Goal: Navigation & Orientation: Find specific page/section

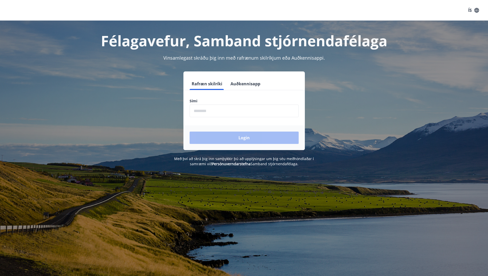
click at [203, 113] on input "phone" at bounding box center [244, 111] width 109 height 13
type input "********"
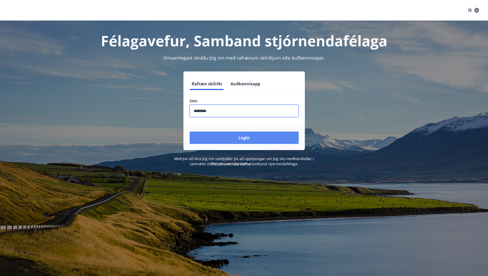
click at [238, 140] on button "Login" at bounding box center [244, 138] width 109 height 12
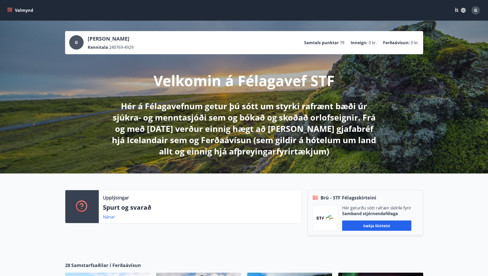
click at [464, 12] on icon "button" at bounding box center [464, 10] width 6 height 6
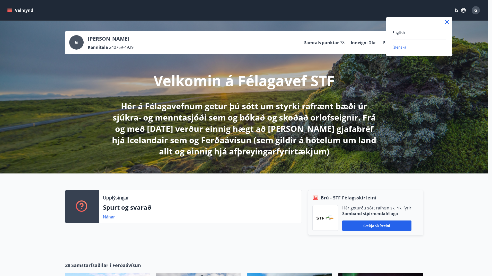
click at [334, 112] on div at bounding box center [246, 138] width 492 height 276
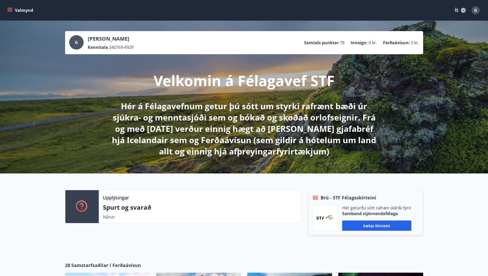
click at [21, 10] on button "Valmynd" at bounding box center [20, 10] width 29 height 9
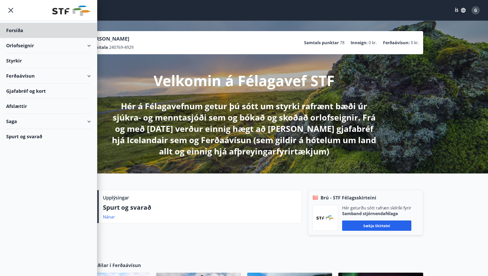
click at [19, 62] on div "Styrkir" at bounding box center [48, 60] width 85 height 15
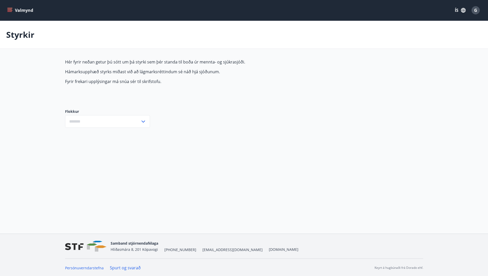
type input "***"
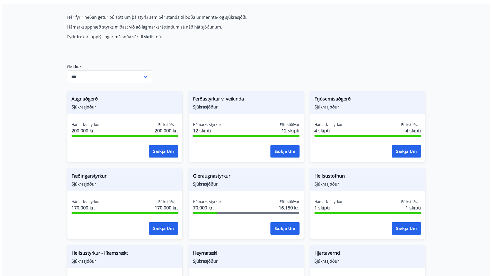
scroll to position [51, 0]
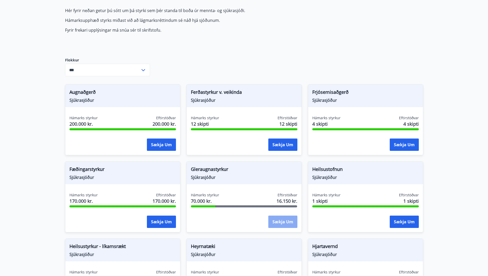
click at [281, 217] on button "Sækja um" at bounding box center [282, 222] width 29 height 12
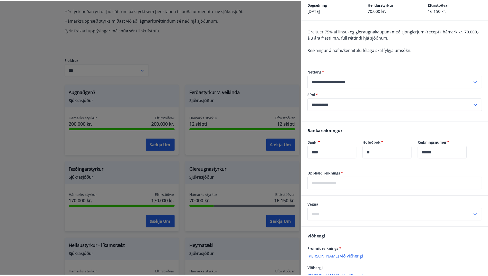
scroll to position [0, 0]
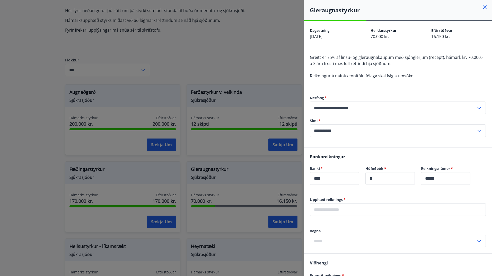
click at [483, 6] on icon at bounding box center [485, 7] width 4 height 4
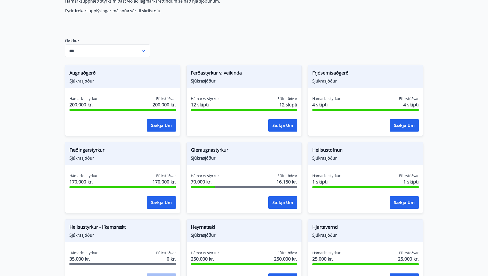
scroll to position [103, 0]
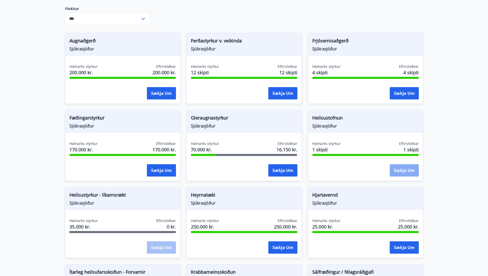
click at [406, 171] on button "Sækja um" at bounding box center [404, 170] width 29 height 12
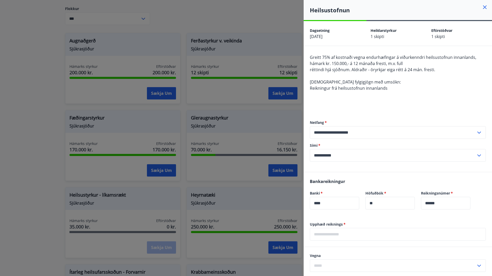
click at [482, 7] on icon at bounding box center [485, 7] width 6 height 6
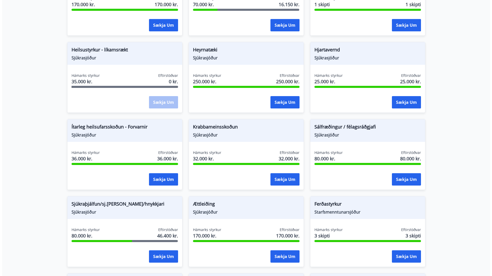
scroll to position [257, 0]
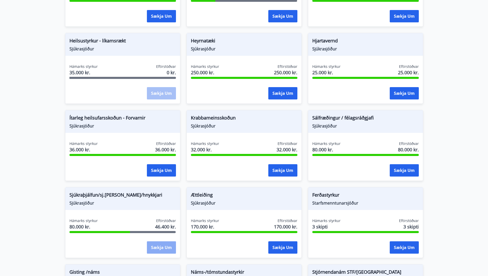
click at [164, 247] on button "Sækja um" at bounding box center [161, 248] width 29 height 12
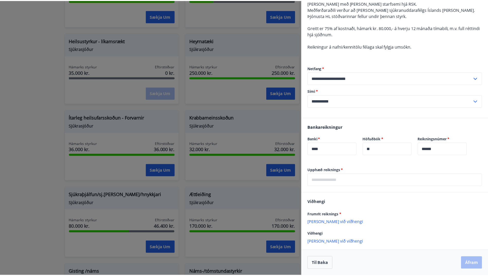
scroll to position [0, 0]
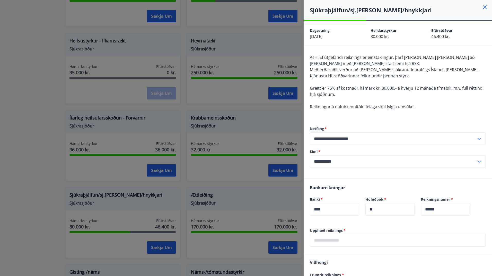
click at [483, 8] on icon at bounding box center [485, 7] width 6 height 6
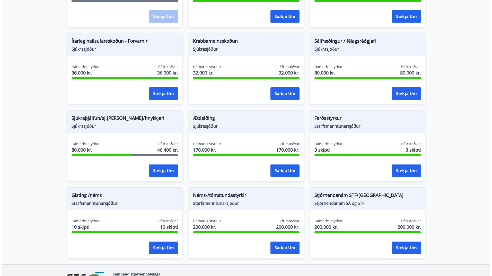
scroll to position [360, 0]
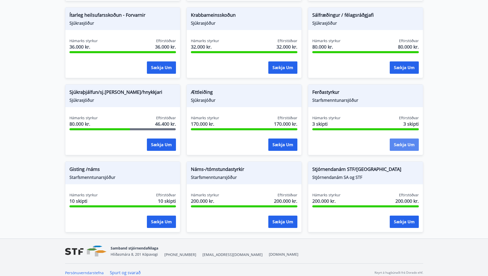
click at [408, 145] on button "Sækja um" at bounding box center [404, 145] width 29 height 12
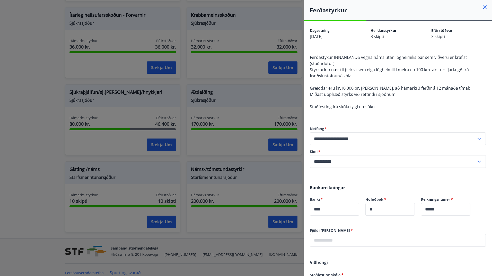
click at [482, 7] on icon at bounding box center [485, 7] width 6 height 6
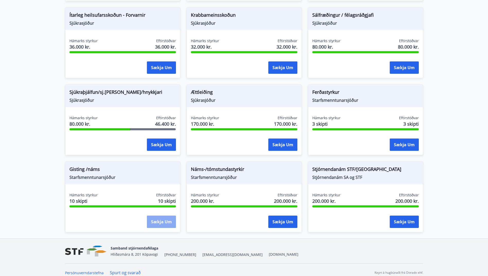
click at [167, 220] on button "Sækja um" at bounding box center [161, 222] width 29 height 12
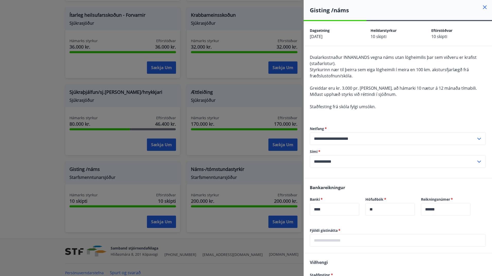
click at [482, 5] on icon at bounding box center [485, 7] width 6 height 6
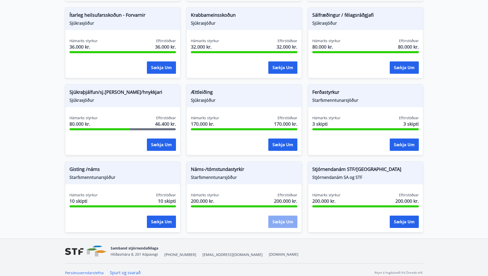
click at [281, 223] on button "Sækja um" at bounding box center [282, 222] width 29 height 12
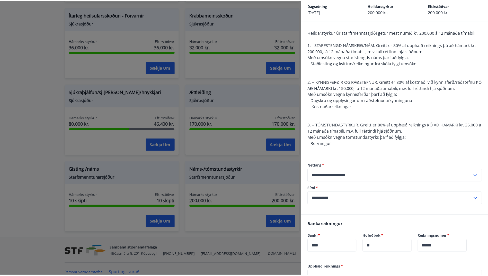
scroll to position [0, 0]
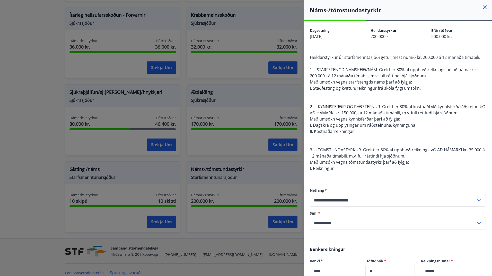
click at [482, 7] on icon at bounding box center [485, 7] width 6 height 6
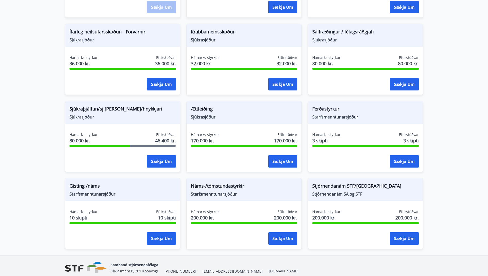
scroll to position [335, 0]
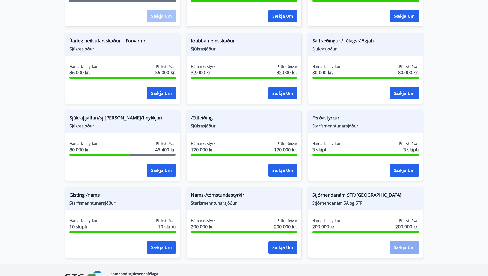
click at [402, 247] on button "Sækja um" at bounding box center [404, 248] width 29 height 12
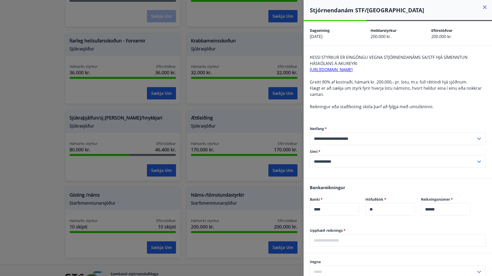
click at [483, 7] on icon at bounding box center [485, 7] width 4 height 4
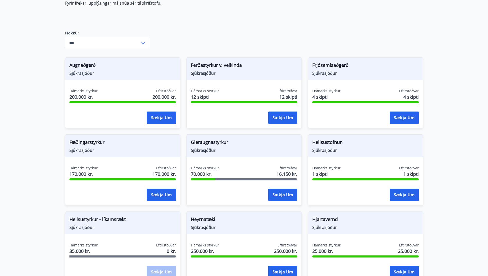
scroll to position [77, 0]
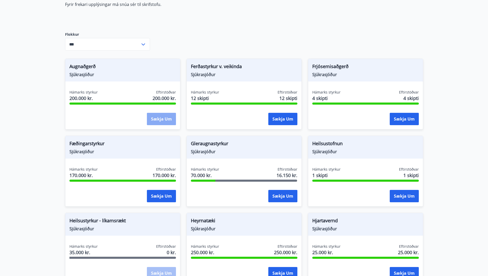
click at [168, 121] on button "Sækja um" at bounding box center [161, 119] width 29 height 12
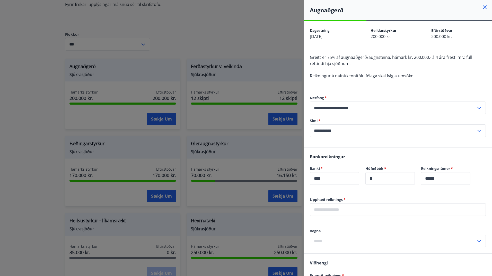
click at [482, 6] on icon at bounding box center [485, 7] width 6 height 6
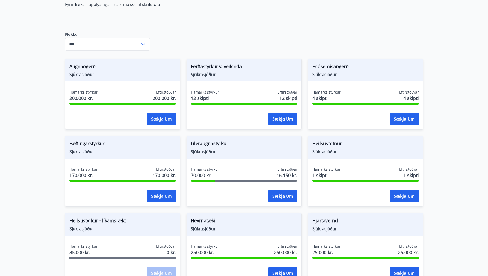
click at [89, 99] on span "200.000 kr." at bounding box center [83, 98] width 28 height 7
click at [77, 68] on span "Augnaðgerð" at bounding box center [122, 67] width 107 height 9
click at [162, 120] on button "Sækja um" at bounding box center [161, 119] width 29 height 12
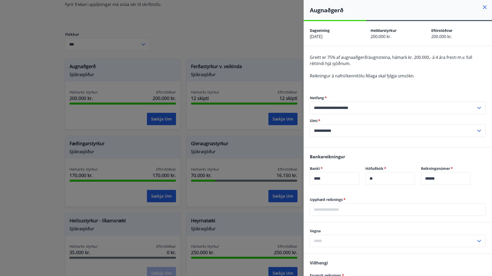
click at [483, 7] on icon at bounding box center [485, 7] width 4 height 4
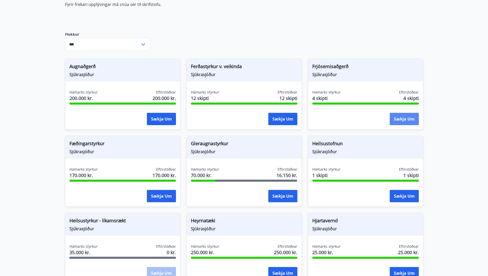
click at [412, 120] on button "Sækja um" at bounding box center [404, 119] width 29 height 12
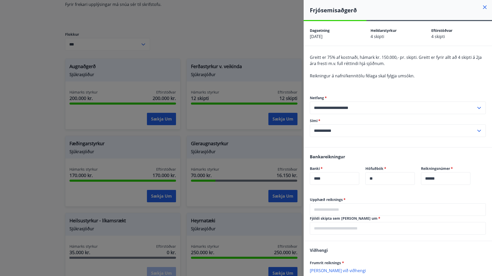
click at [483, 6] on icon at bounding box center [485, 7] width 4 height 4
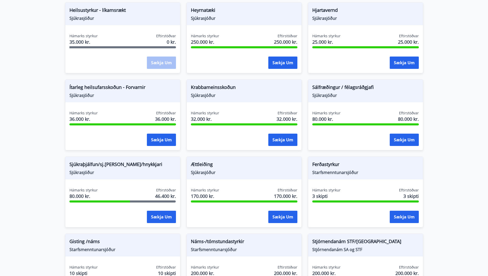
scroll to position [309, 0]
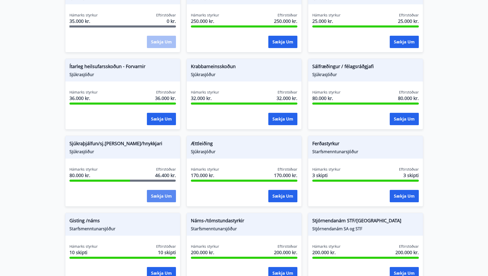
click at [157, 197] on button "Sækja um" at bounding box center [161, 196] width 29 height 12
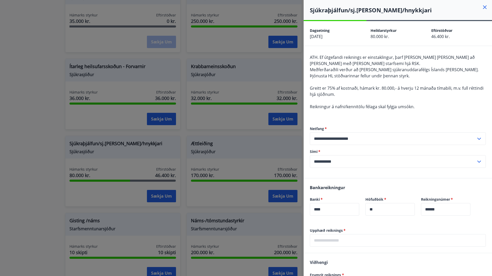
click at [482, 7] on icon at bounding box center [485, 7] width 6 height 6
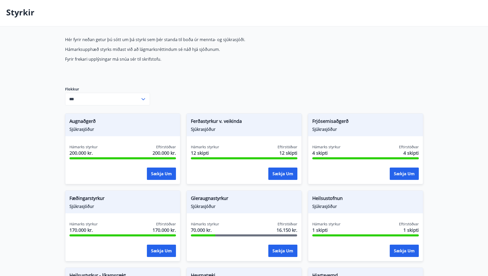
scroll to position [0, 0]
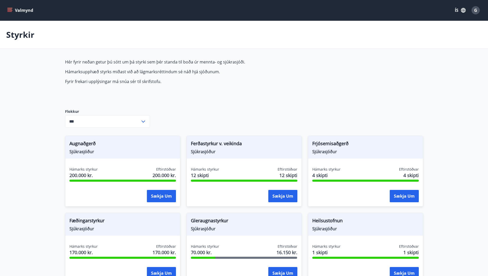
click at [11, 10] on icon "menu" at bounding box center [9, 10] width 5 height 5
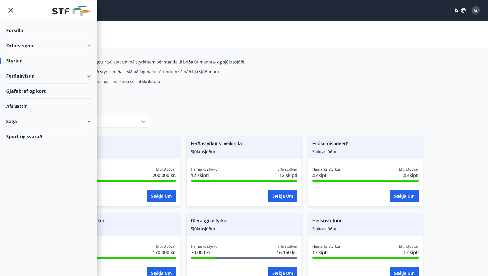
click at [23, 76] on div "Ferðaávísun" at bounding box center [48, 75] width 85 height 15
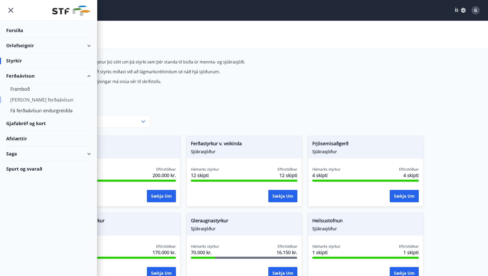
click at [22, 100] on div "[PERSON_NAME] ferðaávísun" at bounding box center [48, 99] width 76 height 11
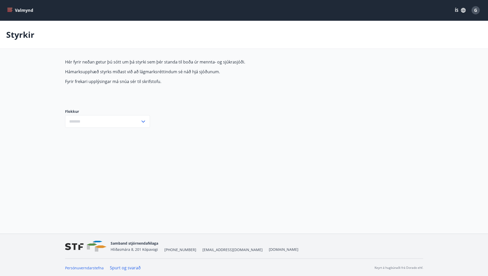
type input "***"
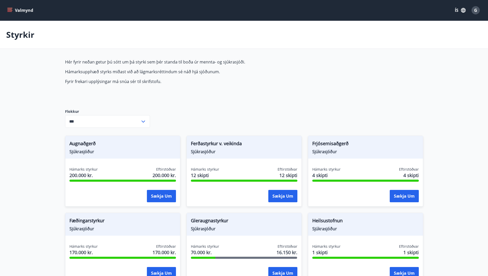
click at [8, 10] on icon "menu" at bounding box center [9, 9] width 5 height 1
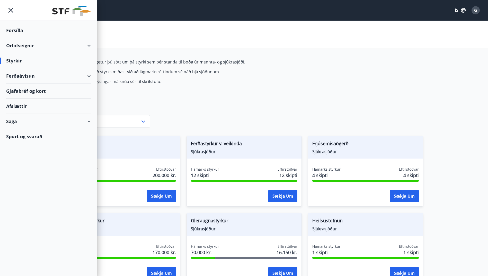
click at [89, 76] on div "Ferðaávísun" at bounding box center [48, 75] width 85 height 15
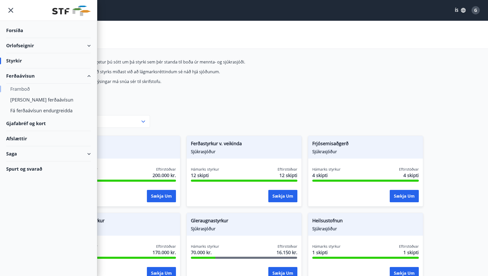
click at [16, 90] on div "Framboð" at bounding box center [48, 89] width 76 height 11
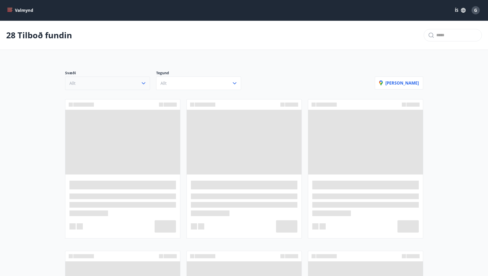
click at [139, 84] on button "Allt" at bounding box center [107, 83] width 85 height 13
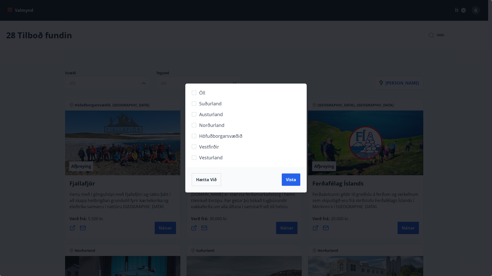
click at [209, 179] on span "Hætta við" at bounding box center [206, 180] width 21 height 6
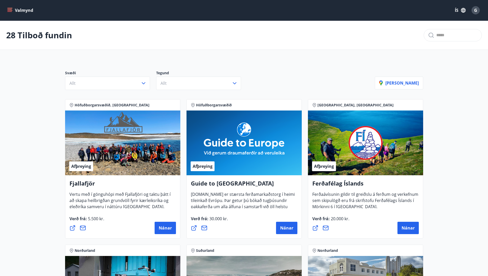
click at [11, 10] on icon "menu" at bounding box center [9, 9] width 5 height 1
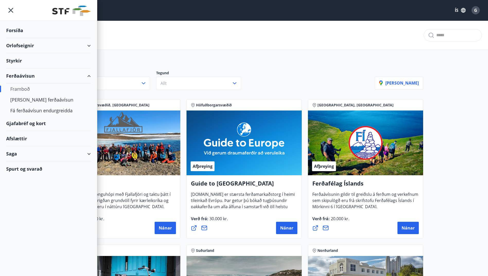
click at [32, 124] on div "Gjafabréf og kort" at bounding box center [48, 123] width 85 height 15
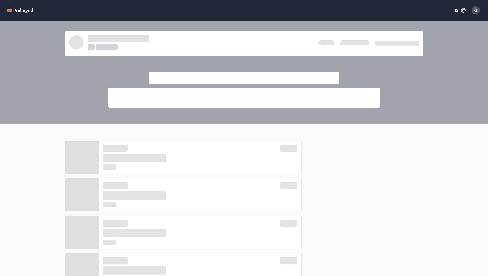
click at [477, 12] on span "G" at bounding box center [475, 10] width 3 height 6
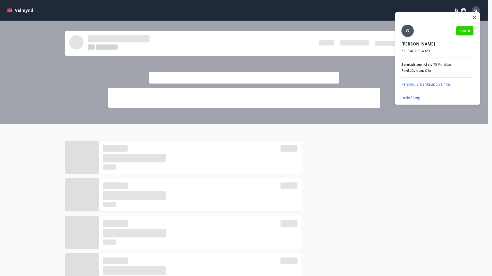
click at [410, 100] on p "Útskráning" at bounding box center [437, 97] width 72 height 5
